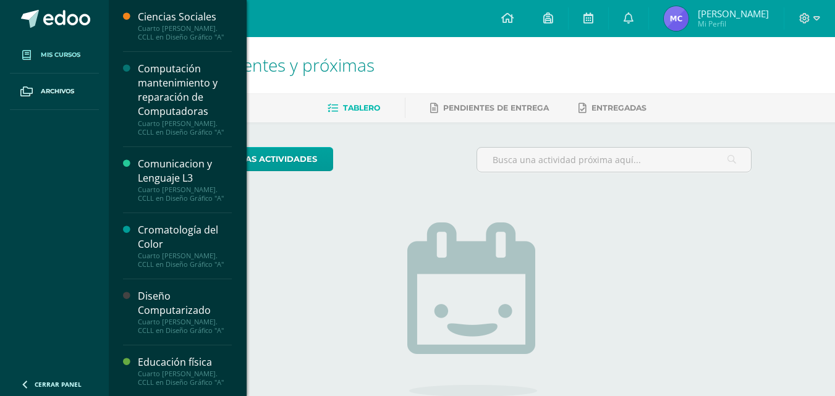
click at [69, 53] on span "Mis cursos" at bounding box center [61, 55] width 40 height 10
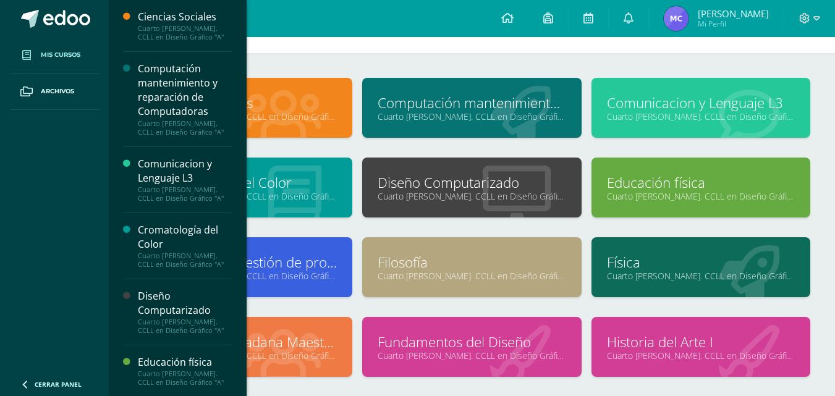
scroll to position [62, 0]
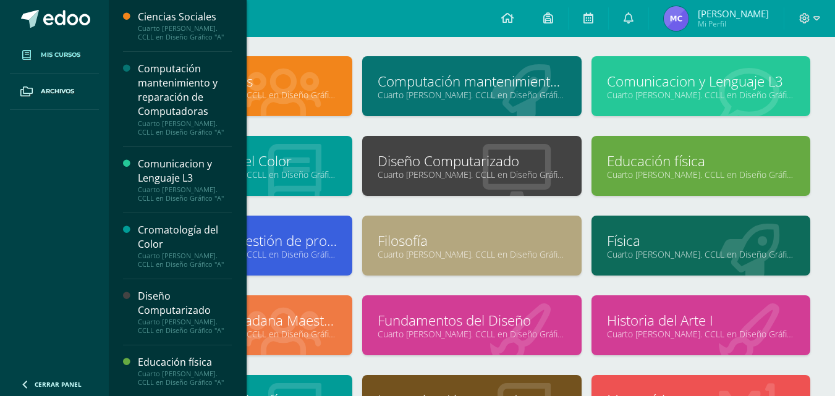
click at [492, 176] on link "Cuarto [PERSON_NAME]. CCLL en Diseño Gráfico "A"" at bounding box center [471, 175] width 188 height 12
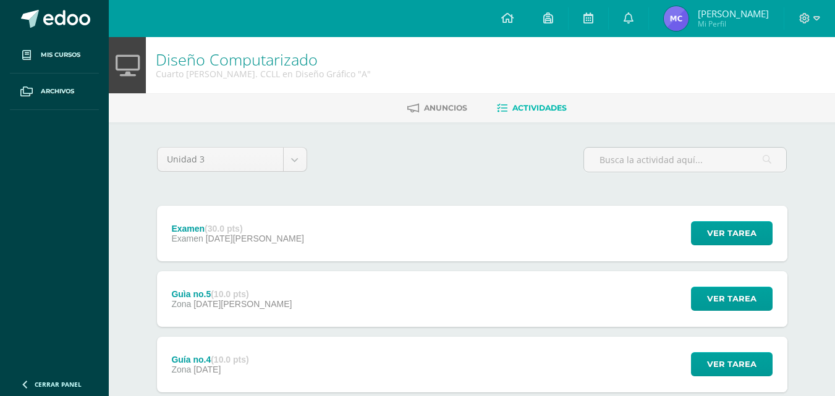
click at [221, 224] on strong "(30.0 pts)" at bounding box center [223, 229] width 38 height 10
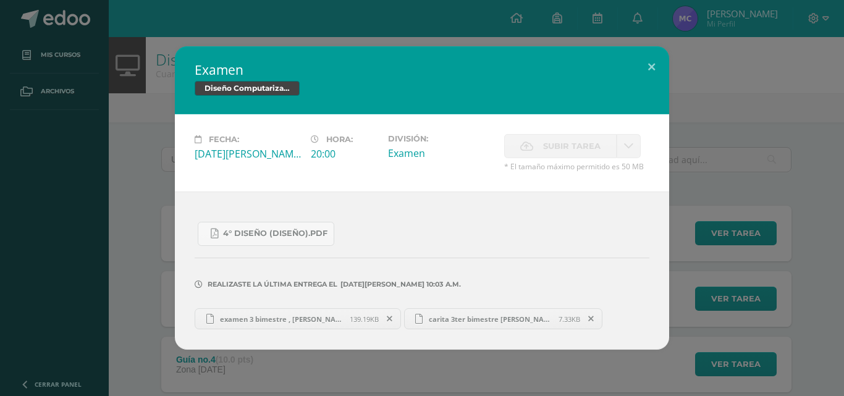
click at [709, 193] on div "Examen Diseño Computarizado Fecha: [DATE][PERSON_NAME] Hora: 20:00 División: Ex…" at bounding box center [422, 197] width 834 height 303
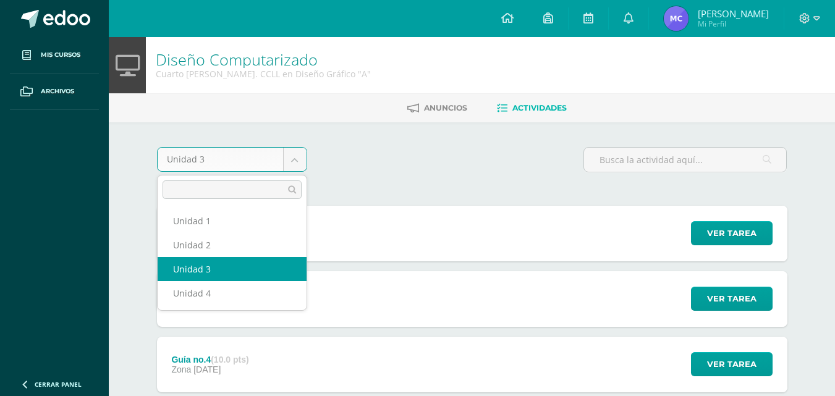
click at [293, 161] on body "Mis cursos Archivos Cerrar panel Ciencias Sociales Cuarto [PERSON_NAME]. CCLL e…" at bounding box center [417, 368] width 835 height 736
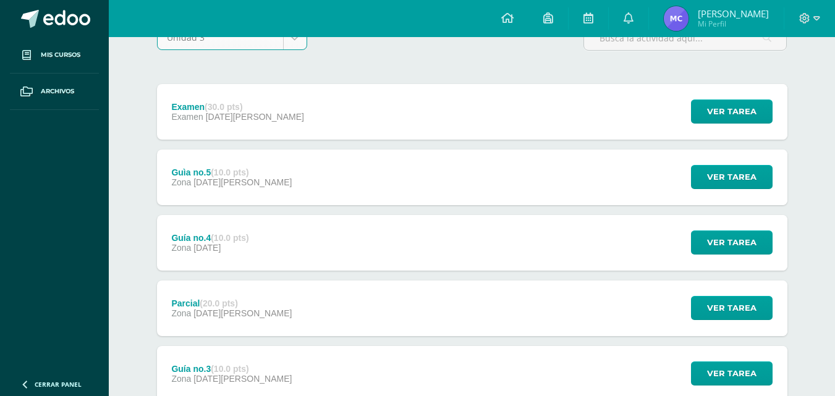
scroll to position [124, 0]
